Goal: Information Seeking & Learning: Find specific page/section

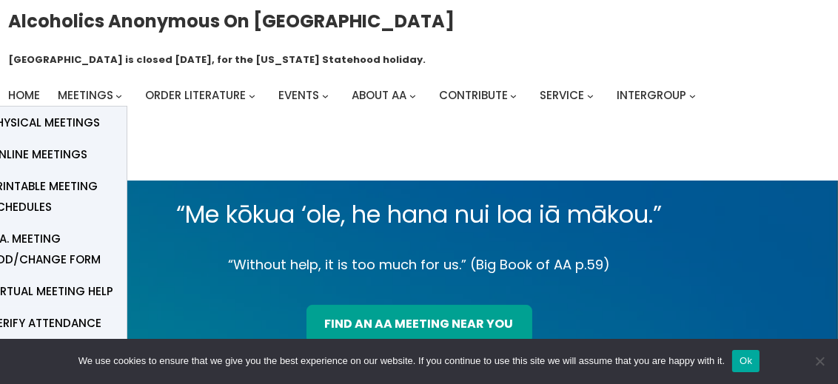
click at [87, 87] on span "Meetings" at bounding box center [86, 95] width 56 height 16
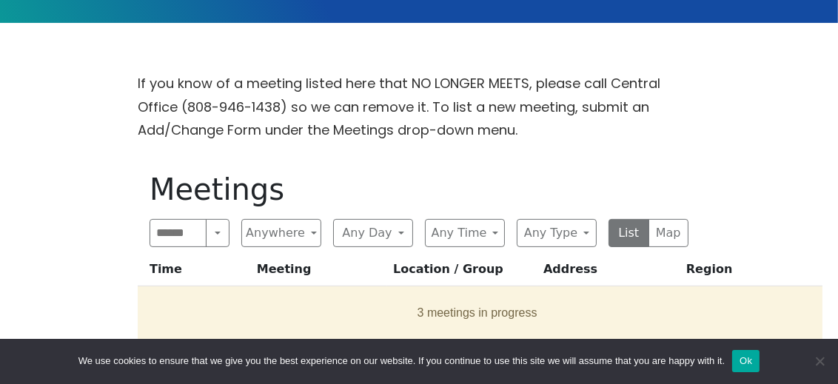
scroll to position [411, 0]
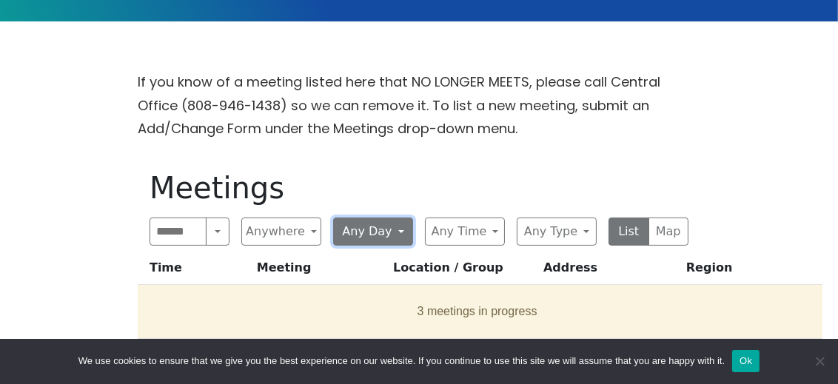
click at [397, 218] on button "Any Day" at bounding box center [373, 232] width 80 height 28
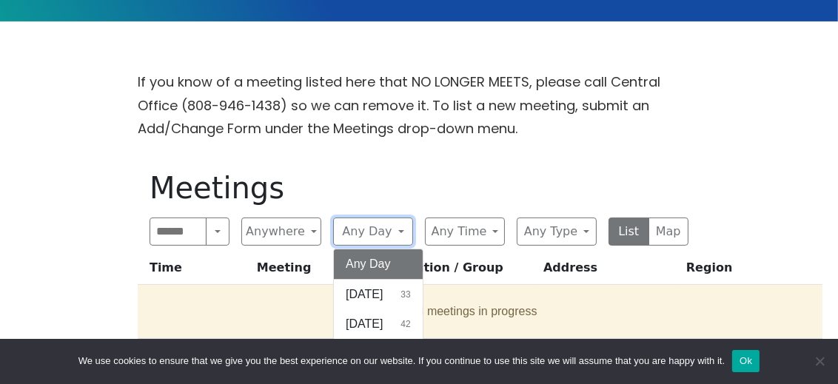
scroll to position [46, 0]
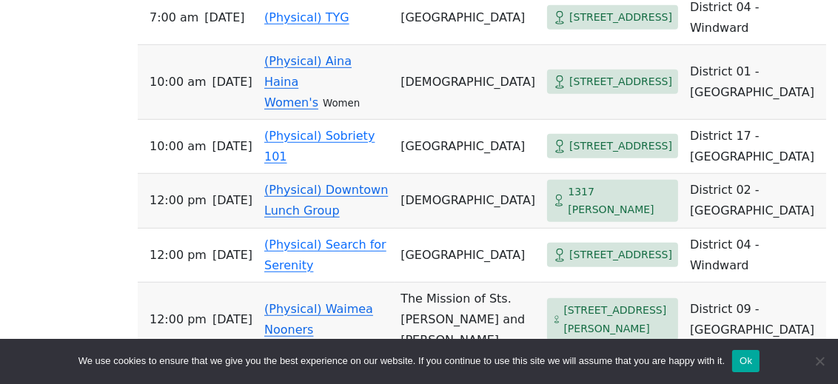
scroll to position [1233, 0]
